Goal: Task Accomplishment & Management: Manage account settings

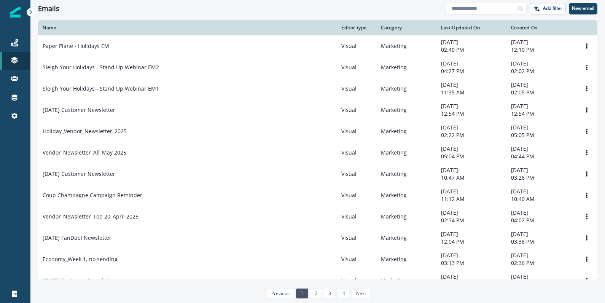
click at [139, 44] on div "Paper Plane - Holidays EM" at bounding box center [187, 46] width 289 height 8
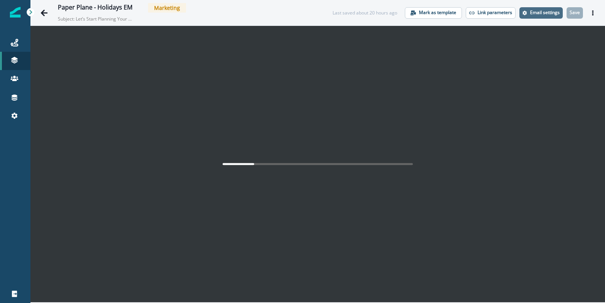
click at [551, 10] on p "Email settings" at bounding box center [545, 12] width 30 height 5
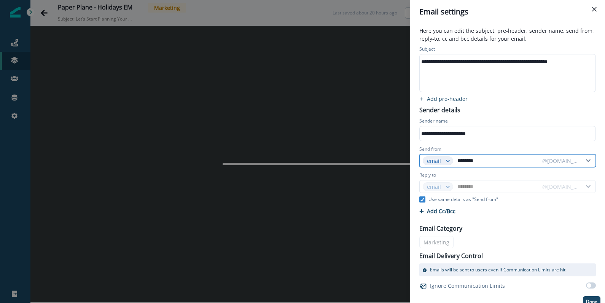
click at [499, 165] on input "********" at bounding box center [496, 160] width 83 height 12
paste input "text"
type input "**********"
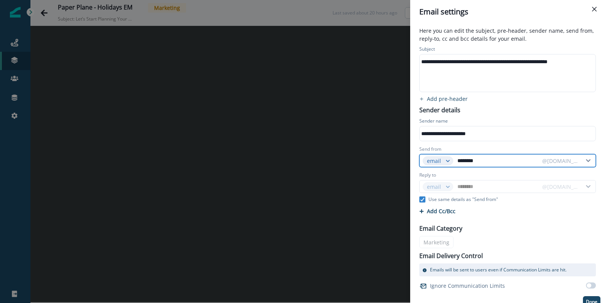
type input "**********"
click at [501, 177] on div "Reply to" at bounding box center [507, 175] width 176 height 8
click at [496, 161] on input "**********" at bounding box center [496, 160] width 83 height 12
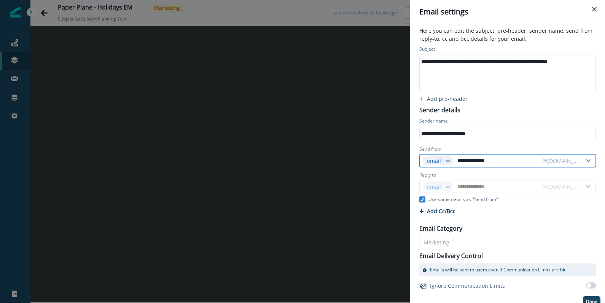
click at [496, 161] on input "**********" at bounding box center [496, 160] width 83 height 12
click at [501, 173] on div "Reply to" at bounding box center [507, 175] width 176 height 8
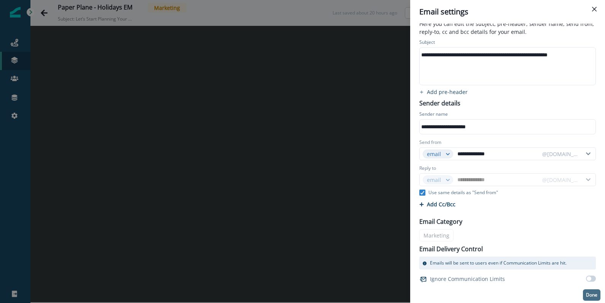
click at [586, 293] on p "Done" at bounding box center [591, 294] width 11 height 5
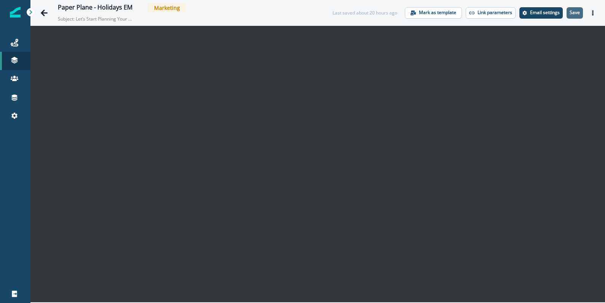
click at [571, 11] on p "Save" at bounding box center [574, 12] width 10 height 5
click at [41, 15] on icon "Go back" at bounding box center [44, 13] width 8 height 8
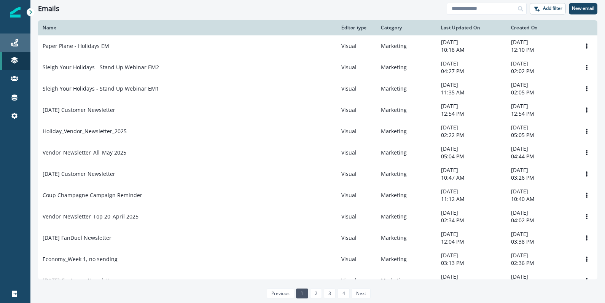
click at [19, 45] on div "Journeys" at bounding box center [15, 42] width 24 height 9
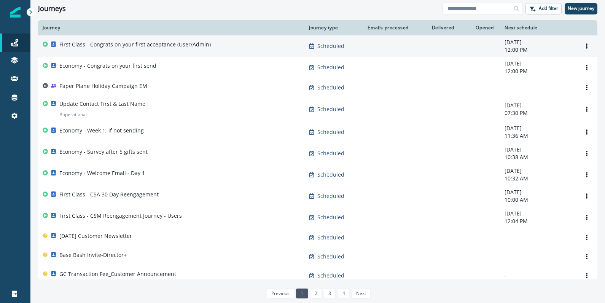
click at [76, 48] on p "First Class - Congrats on your first acceptance (User/Admin)" at bounding box center [134, 45] width 151 height 8
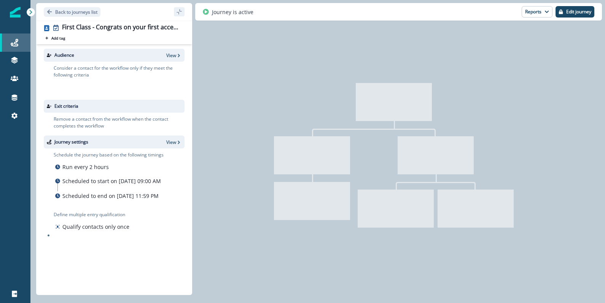
click at [18, 42] on div "Journeys" at bounding box center [15, 42] width 24 height 9
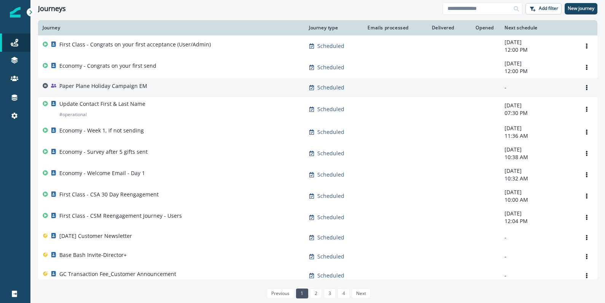
click at [105, 95] on td "Paper Plane Holiday Campaign EM" at bounding box center [171, 87] width 266 height 19
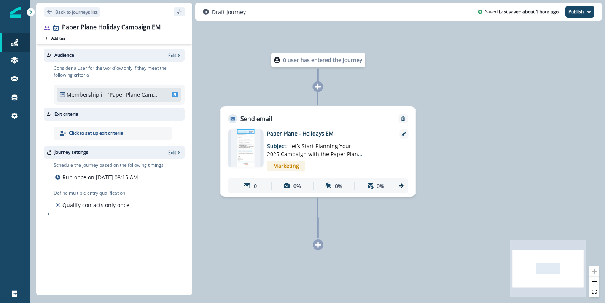
click at [117, 96] on p ""Paper Plane Campaign Services EM List"" at bounding box center [132, 94] width 51 height 8
click at [173, 52] on p "Edit" at bounding box center [172, 55] width 8 height 6
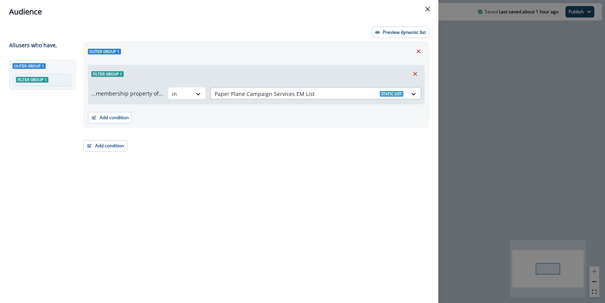
click at [379, 97] on div at bounding box center [308, 94] width 189 height 10
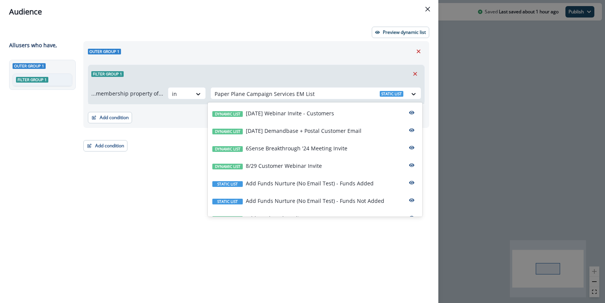
click at [271, 43] on div "Outer group 1 Filter group 1 ...membership property of... in Paper Plane Campai…" at bounding box center [256, 84] width 346 height 87
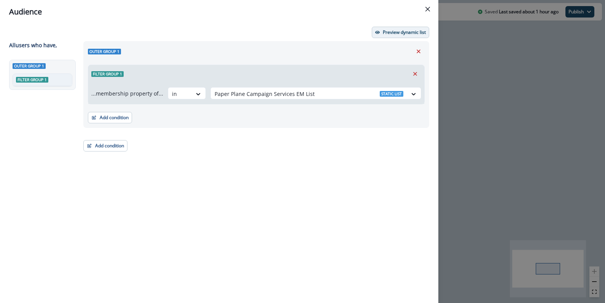
click at [410, 35] on button "Preview dynamic list" at bounding box center [399, 32] width 57 height 11
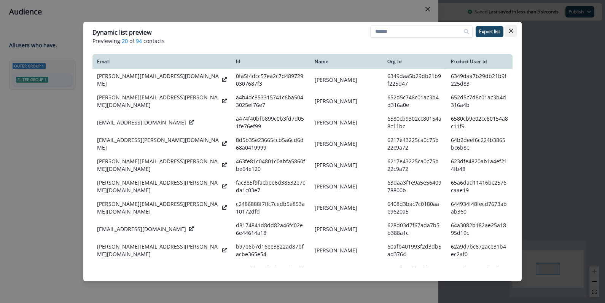
click at [511, 33] on button "Close" at bounding box center [511, 31] width 12 height 12
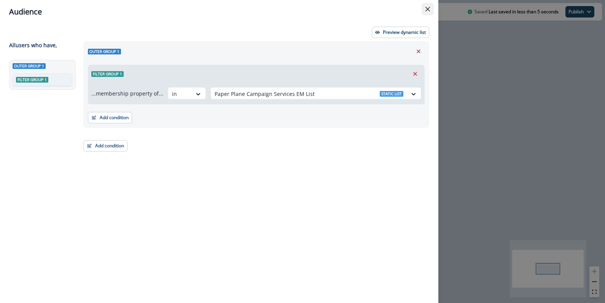
click at [430, 10] on button "Close" at bounding box center [427, 9] width 12 height 12
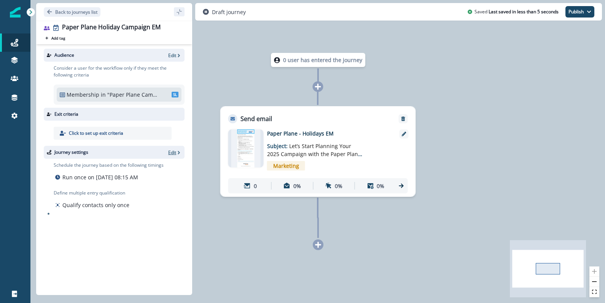
click at [173, 154] on p "Edit" at bounding box center [172, 152] width 8 height 6
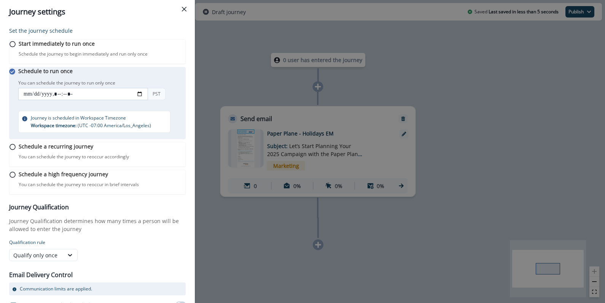
click at [145, 100] on input "datetime-local" at bounding box center [83, 94] width 130 height 12
type input "**********"
click at [156, 233] on p "Journey Qualification determines how many times a person will be allowed to ent…" at bounding box center [97, 225] width 176 height 16
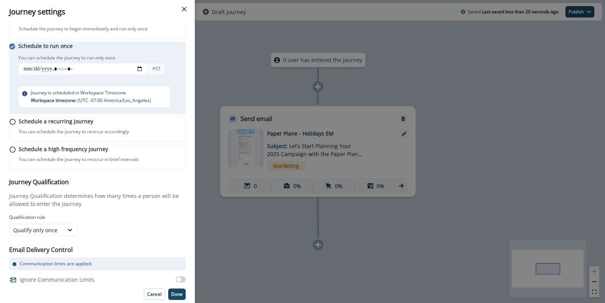
scroll to position [42, 0]
click at [171, 292] on p "Done" at bounding box center [176, 293] width 11 height 5
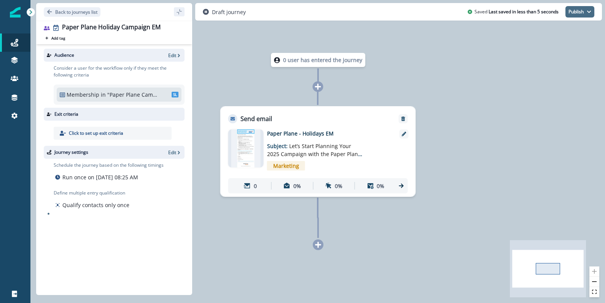
click at [580, 13] on button "Publish" at bounding box center [579, 11] width 29 height 11
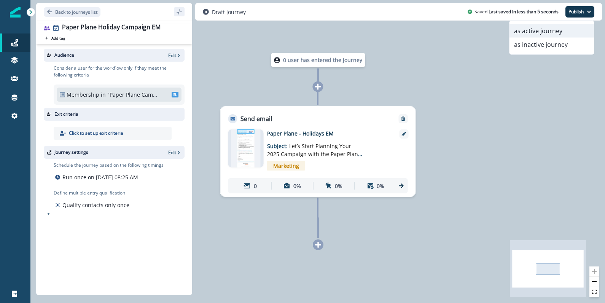
click at [555, 30] on button "as active journey" at bounding box center [551, 31] width 84 height 14
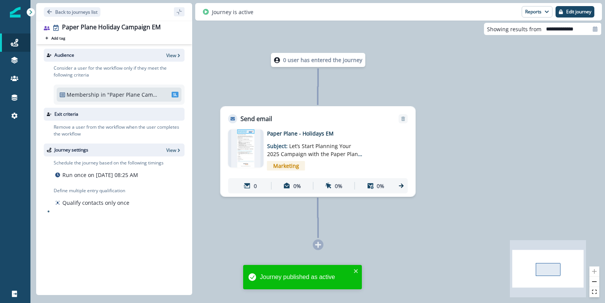
click at [244, 157] on div at bounding box center [245, 148] width 35 height 38
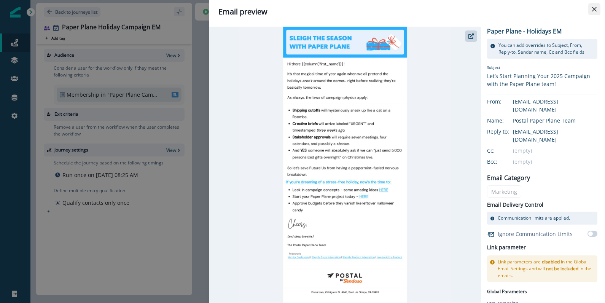
click at [597, 10] on button "Close" at bounding box center [594, 9] width 12 height 12
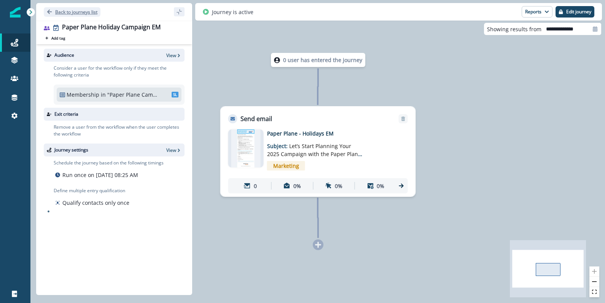
click at [73, 11] on p "Back to journeys list" at bounding box center [76, 12] width 42 height 6
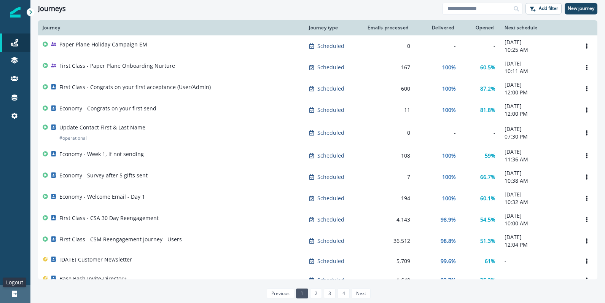
click at [14, 293] on icon at bounding box center [14, 293] width 5 height 6
